Goal: Book appointment/travel/reservation

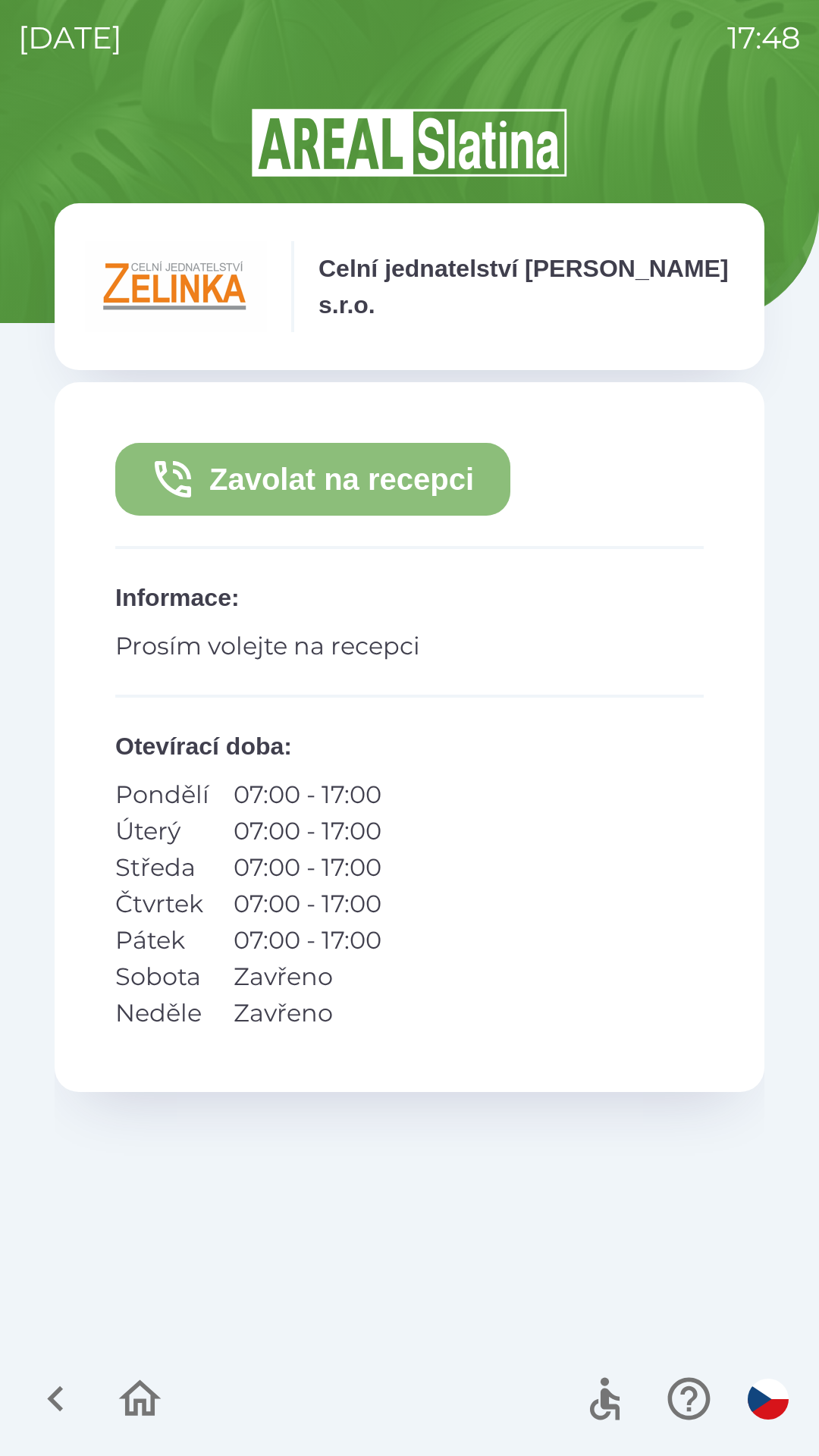
click at [396, 479] on button "Zavolat na recepci" at bounding box center [312, 479] width 395 height 73
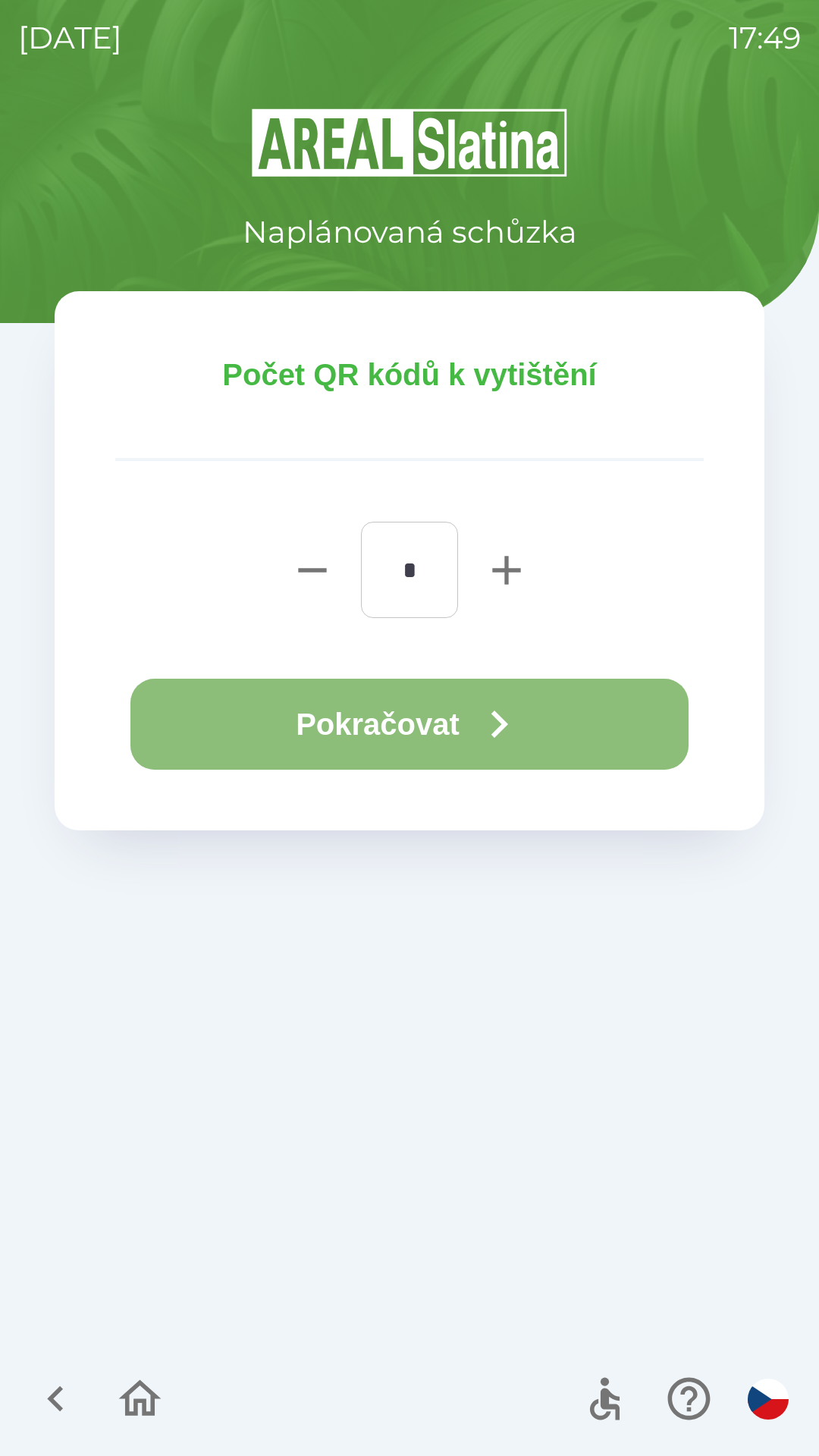
click at [428, 727] on button "Pokračovat" at bounding box center [409, 724] width 558 height 91
